Goal: Task Accomplishment & Management: Manage account settings

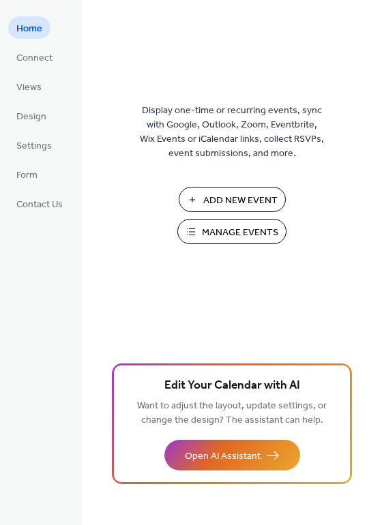
click at [201, 240] on button "Manage Events" at bounding box center [231, 231] width 109 height 25
click at [219, 226] on span "Manage Events" at bounding box center [240, 233] width 76 height 14
click at [246, 236] on span "Manage Events" at bounding box center [240, 233] width 76 height 14
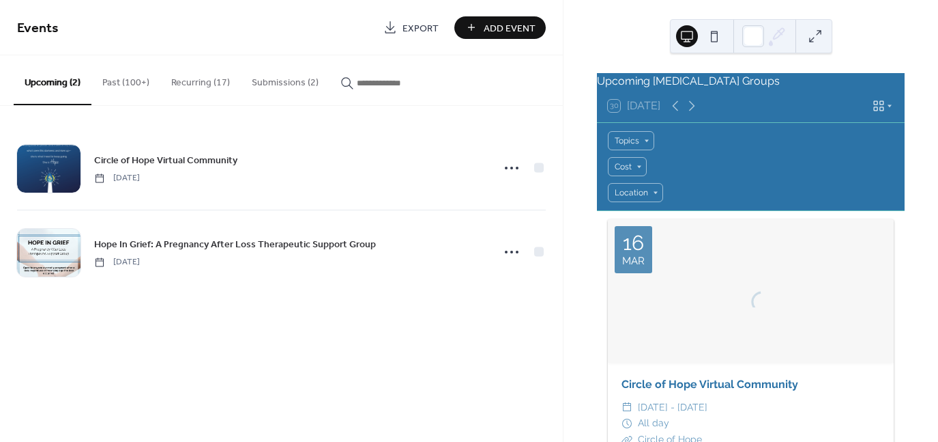
click at [293, 74] on button "Submissions (2)" at bounding box center [285, 79] width 89 height 48
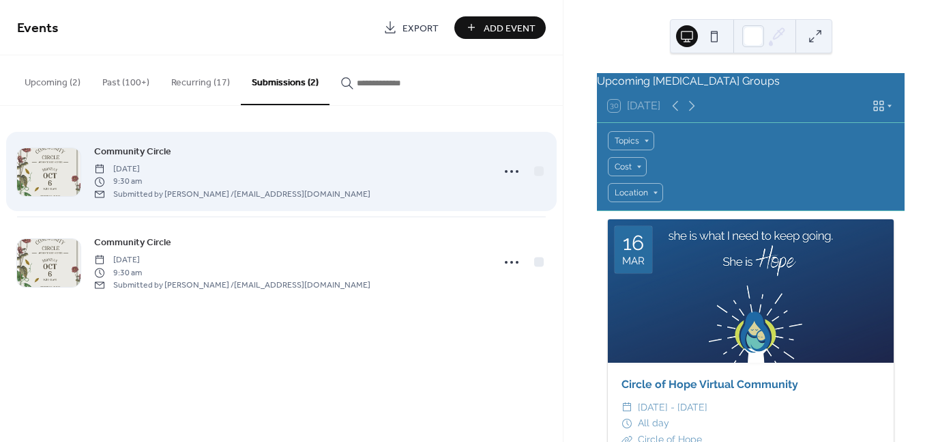
click at [177, 173] on span "[DATE]" at bounding box center [232, 169] width 276 height 12
click at [181, 167] on span "[DATE]" at bounding box center [232, 169] width 276 height 12
click at [329, 175] on span "9:30 am" at bounding box center [232, 181] width 276 height 12
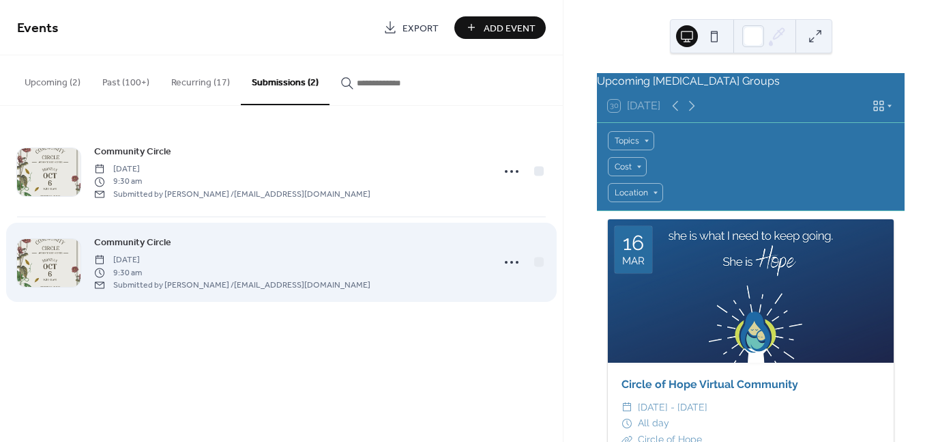
click at [433, 268] on div "Community Circle Monday, October 6, 2025 9:30 am Submitted by Katy Skarlatos / …" at bounding box center [289, 262] width 390 height 56
click at [435, 264] on div "Community Circle Monday, October 6, 2025 9:30 am Submitted by Katy Skarlatos / …" at bounding box center [289, 262] width 390 height 56
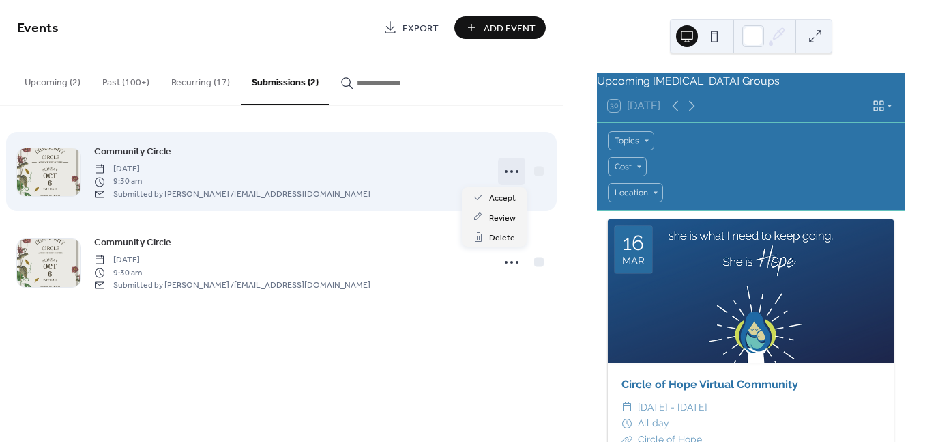
click at [510, 171] on icon at bounding box center [512, 171] width 22 height 22
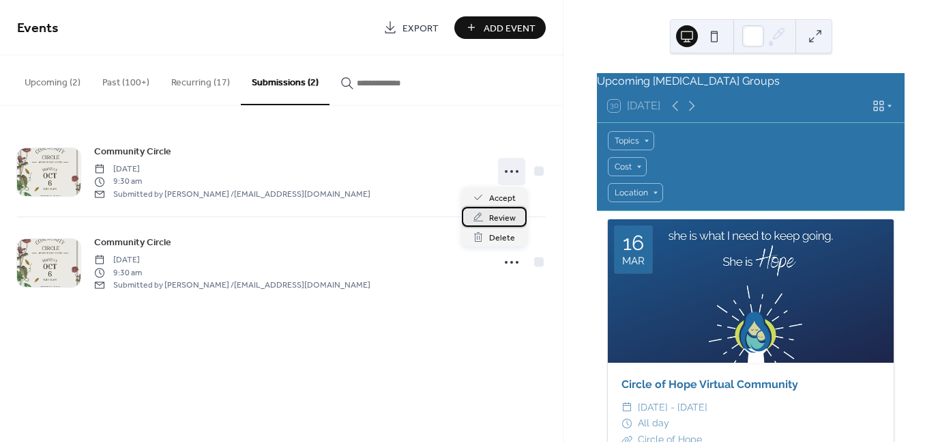
click at [510, 214] on span "Review" at bounding box center [502, 218] width 27 height 14
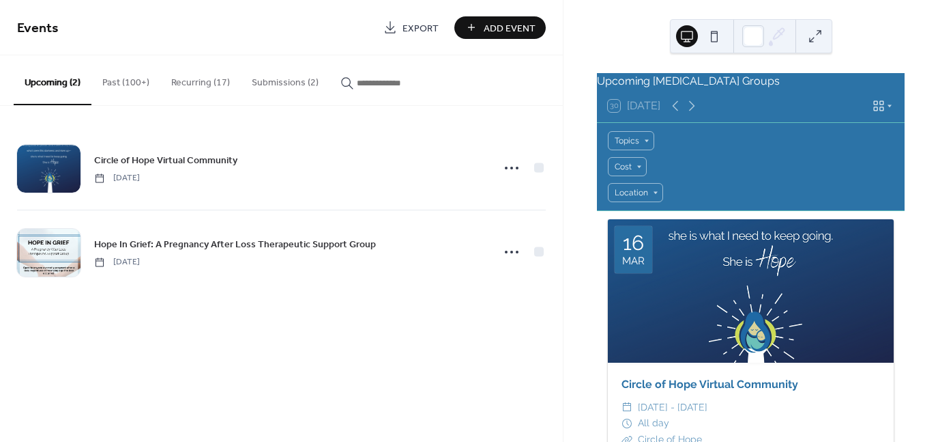
click at [270, 85] on button "Submissions (2)" at bounding box center [285, 79] width 89 height 48
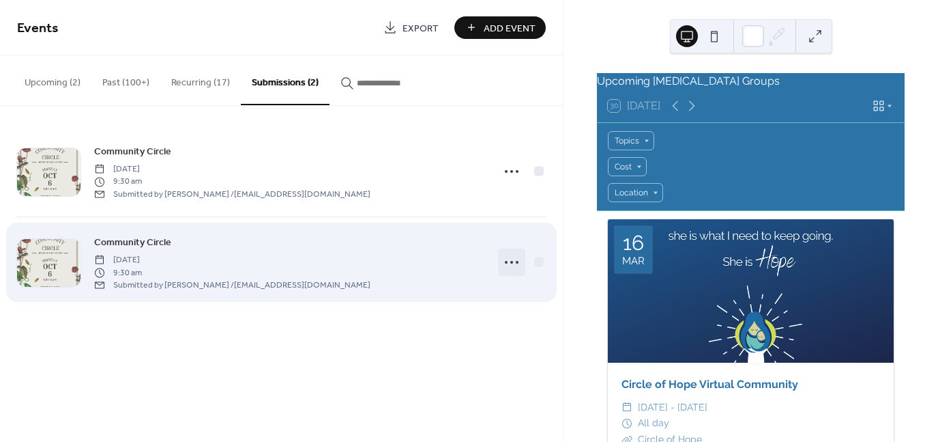
click at [512, 251] on icon at bounding box center [512, 262] width 22 height 22
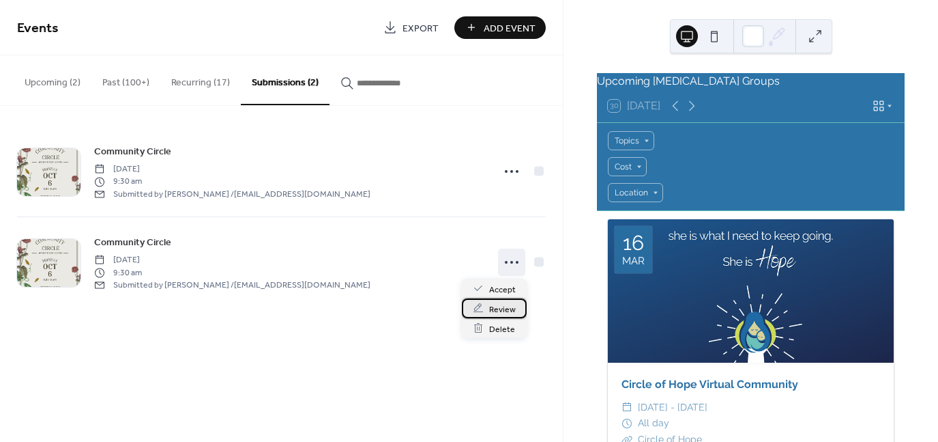
click at [495, 312] on span "Review" at bounding box center [502, 309] width 27 height 14
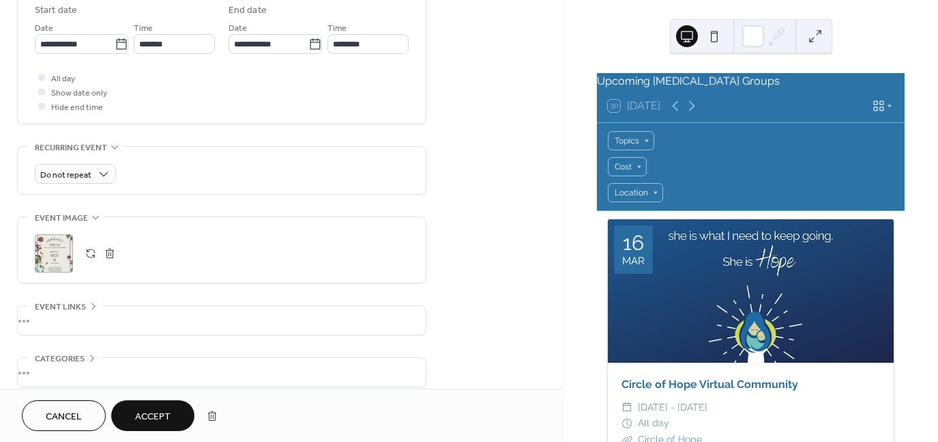
scroll to position [594, 0]
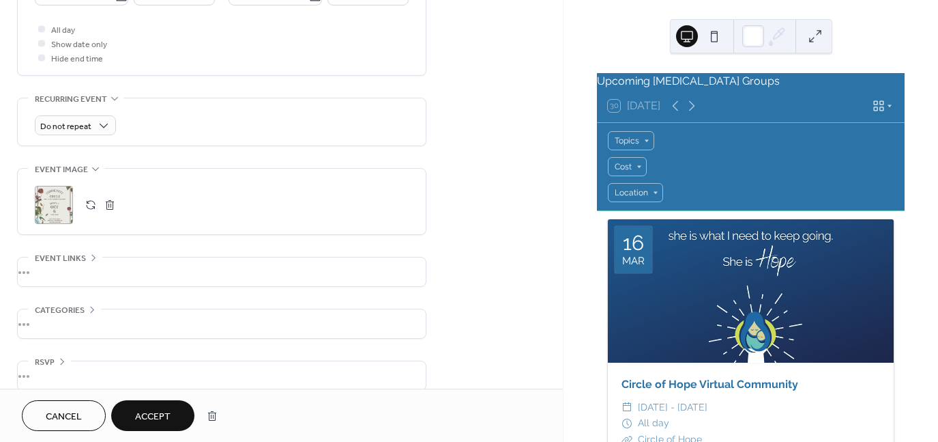
click at [53, 186] on div ";" at bounding box center [54, 205] width 38 height 38
click at [36, 309] on div "•••" at bounding box center [222, 323] width 408 height 29
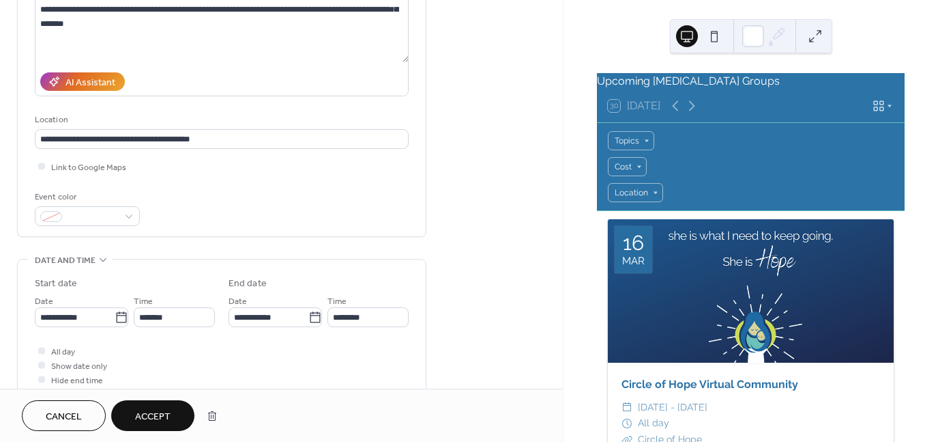
scroll to position [273, 0]
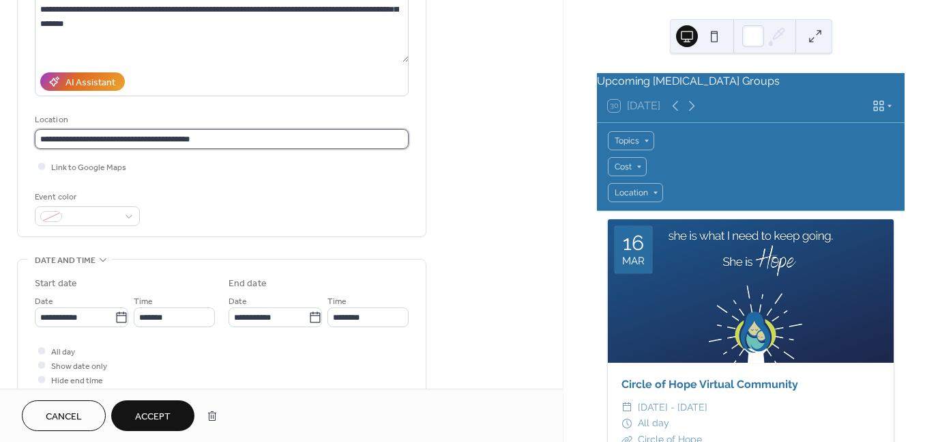
click at [130, 129] on input "**********" at bounding box center [222, 139] width 374 height 20
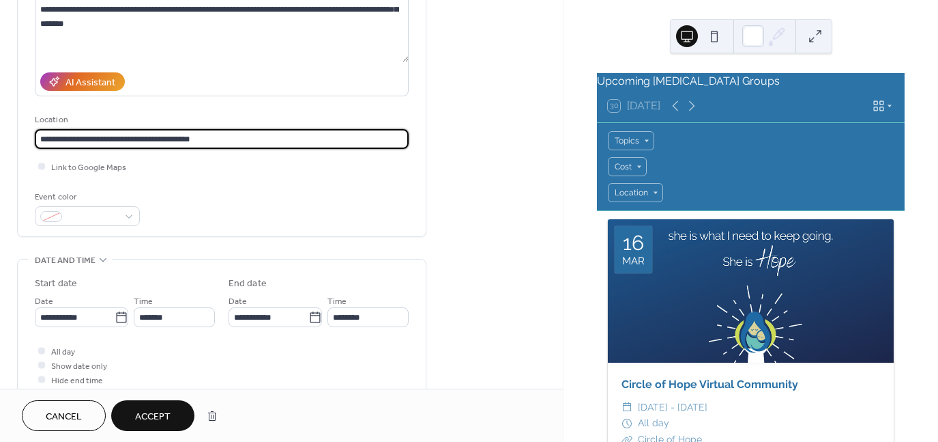
click at [234, 129] on input "**********" at bounding box center [222, 139] width 374 height 20
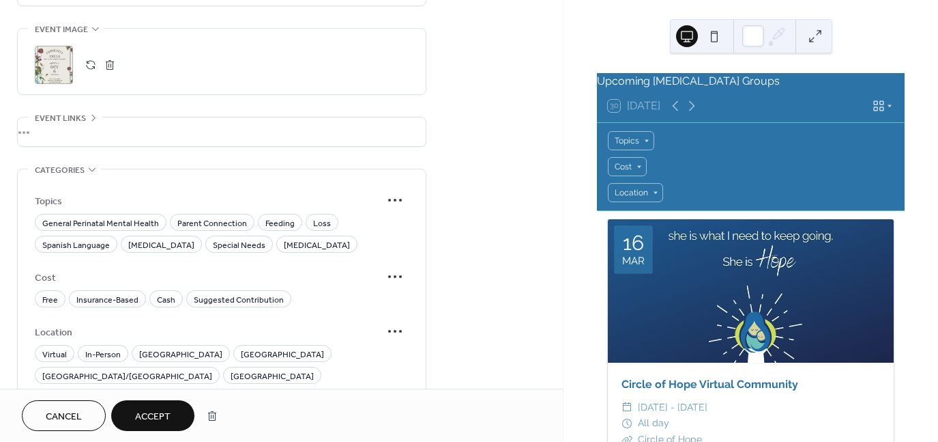
scroll to position [751, 0]
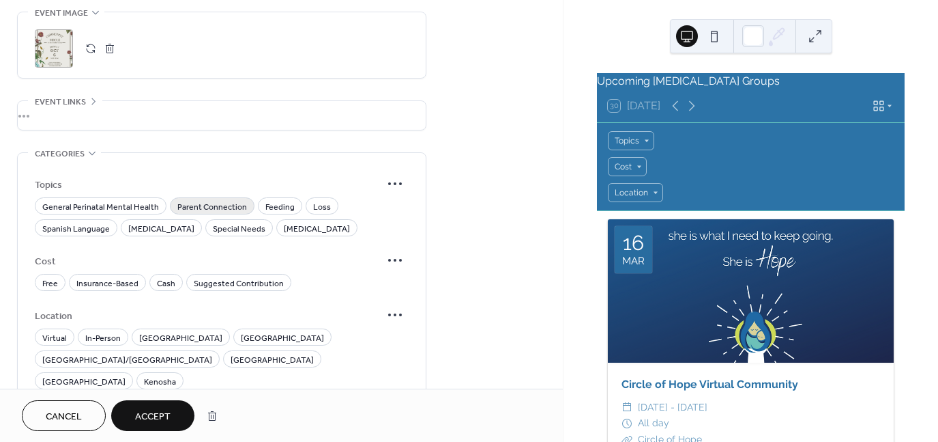
click at [225, 200] on span "Parent Connection" at bounding box center [212, 207] width 70 height 14
click at [45, 276] on span "Free" at bounding box center [50, 283] width 16 height 14
click at [100, 331] on span "In-Person" at bounding box center [102, 338] width 35 height 14
click at [147, 331] on span "[GEOGRAPHIC_DATA]" at bounding box center [180, 338] width 83 height 14
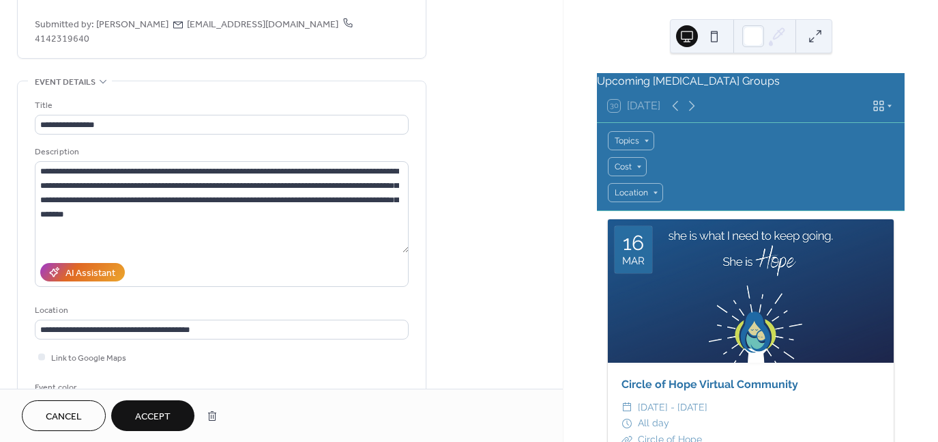
scroll to position [81, 0]
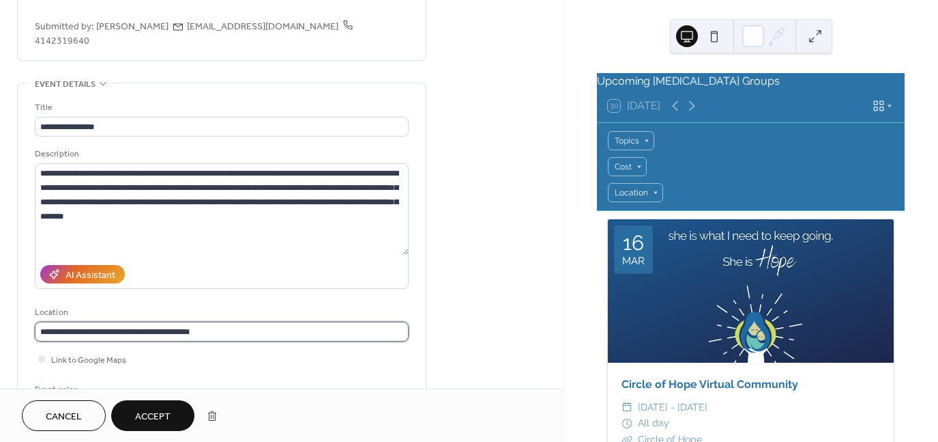
click at [125, 321] on input "**********" at bounding box center [222, 331] width 374 height 20
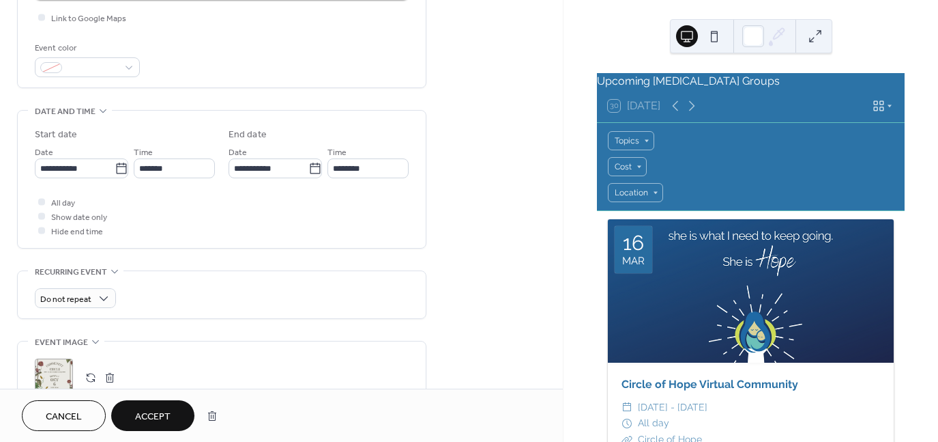
scroll to position [695, 0]
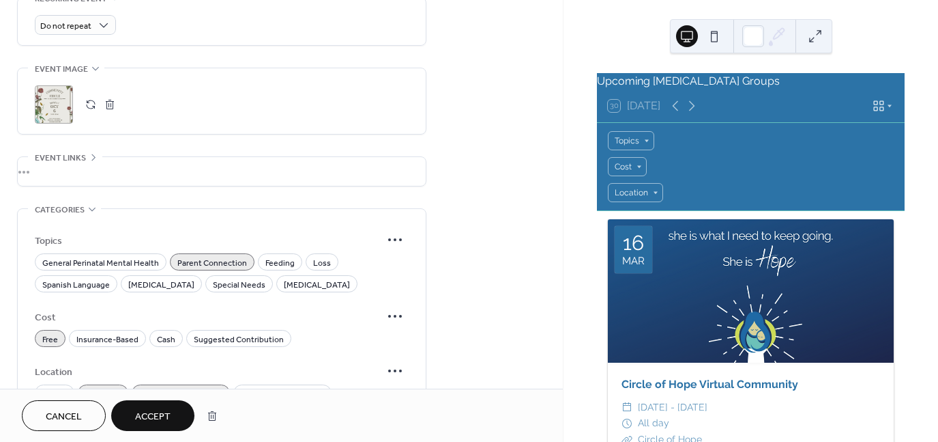
type input "**********"
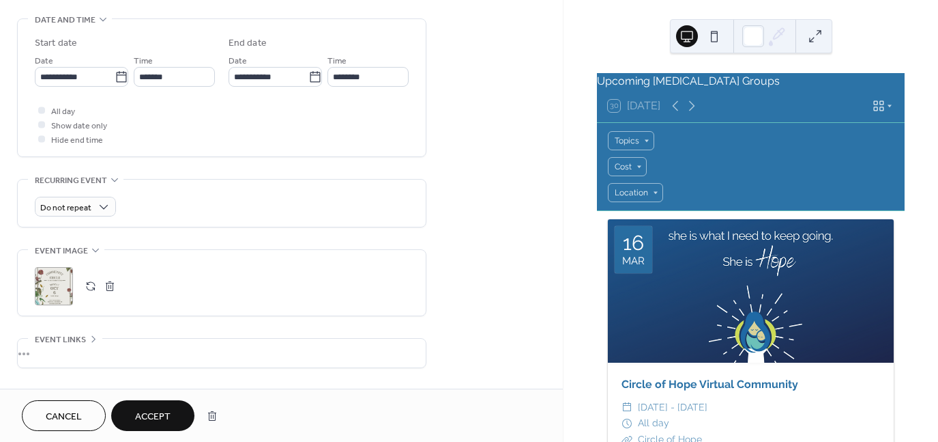
scroll to position [490, 0]
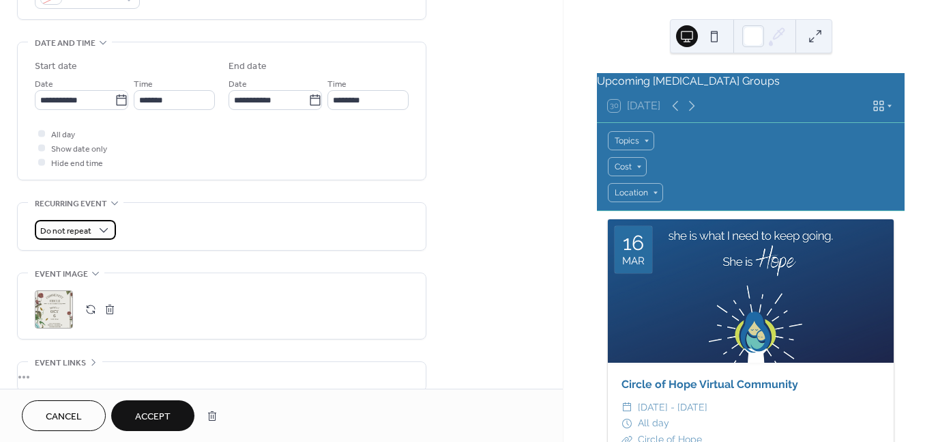
click at [83, 223] on span "Do not repeat" at bounding box center [65, 231] width 51 height 16
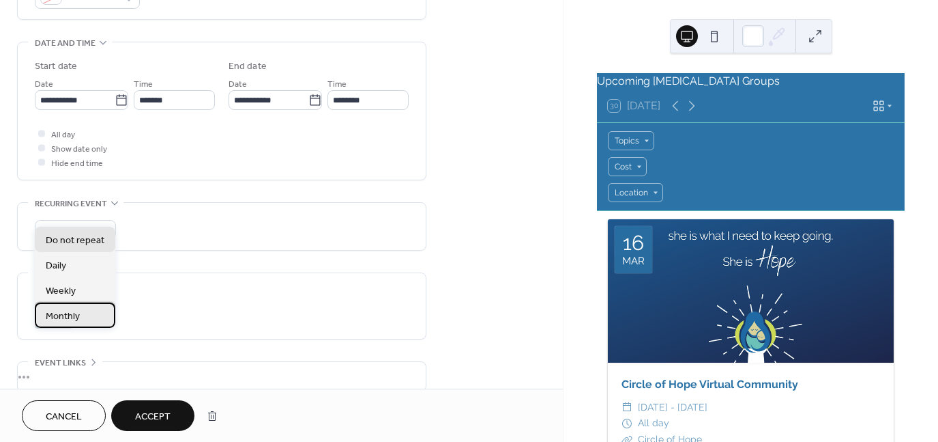
click at [63, 315] on span "Monthly" at bounding box center [63, 316] width 34 height 14
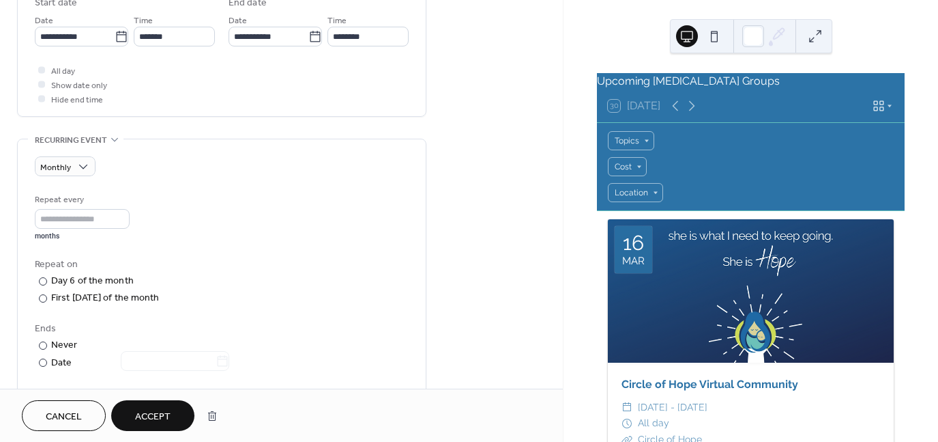
scroll to position [558, 0]
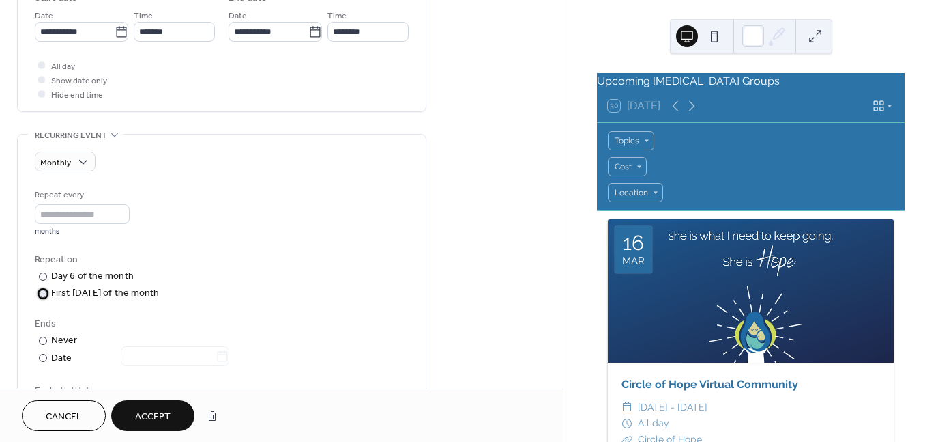
click at [42, 289] on div at bounding box center [43, 293] width 8 height 8
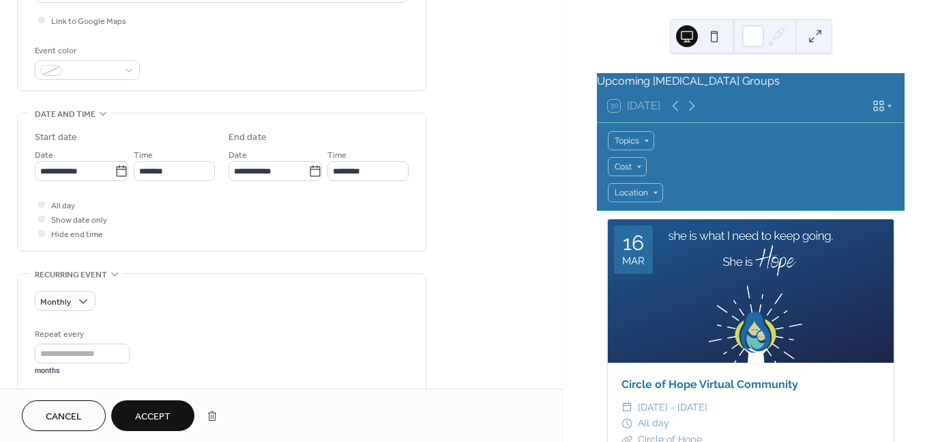
scroll to position [422, 0]
click at [158, 416] on span "Accept" at bounding box center [152, 416] width 35 height 14
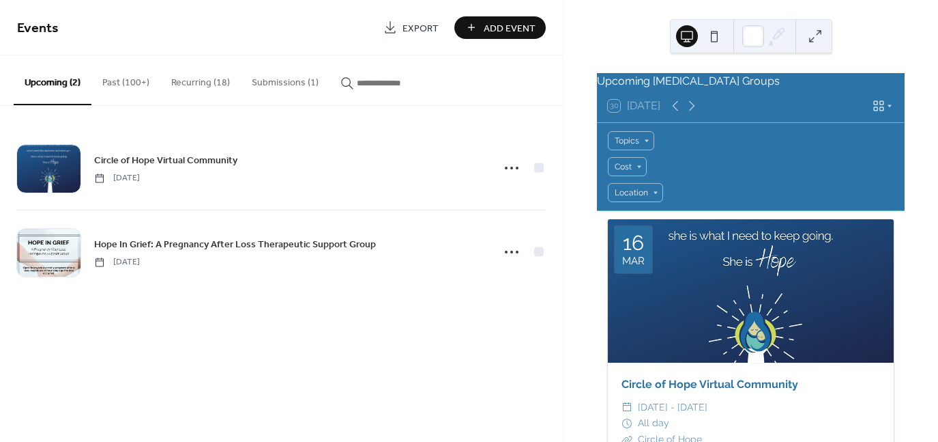
click at [275, 78] on button "Submissions (1)" at bounding box center [285, 79] width 89 height 48
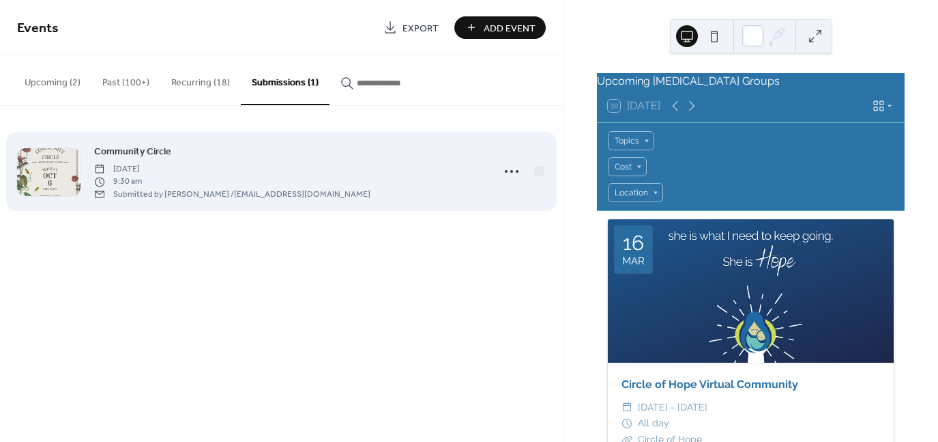
click at [169, 168] on span "[DATE]" at bounding box center [232, 169] width 276 height 12
click at [508, 170] on icon at bounding box center [512, 171] width 22 height 22
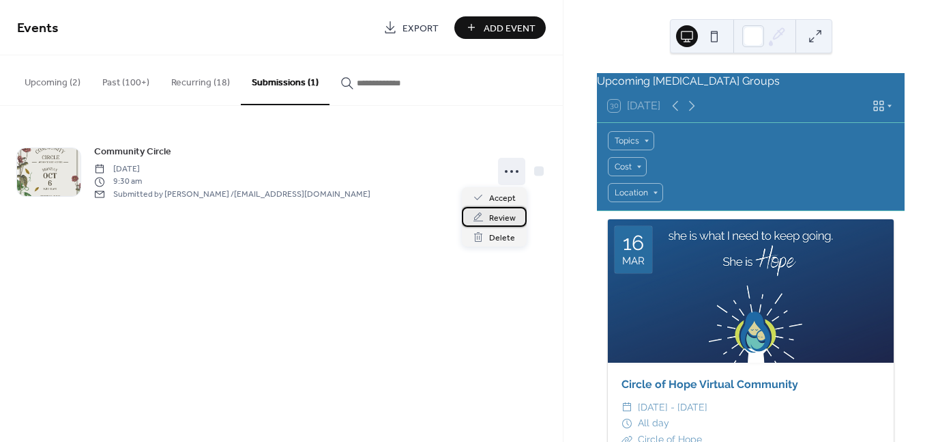
click at [506, 222] on span "Review" at bounding box center [502, 218] width 27 height 14
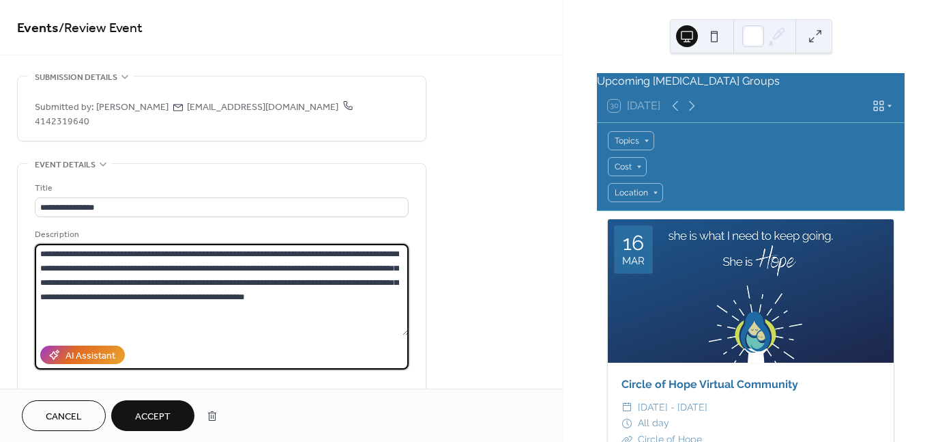
drag, startPoint x: 308, startPoint y: 287, endPoint x: -10, endPoint y: 227, distance: 322.9
click at [0, 227] on html "**********" at bounding box center [469, 221] width 938 height 442
